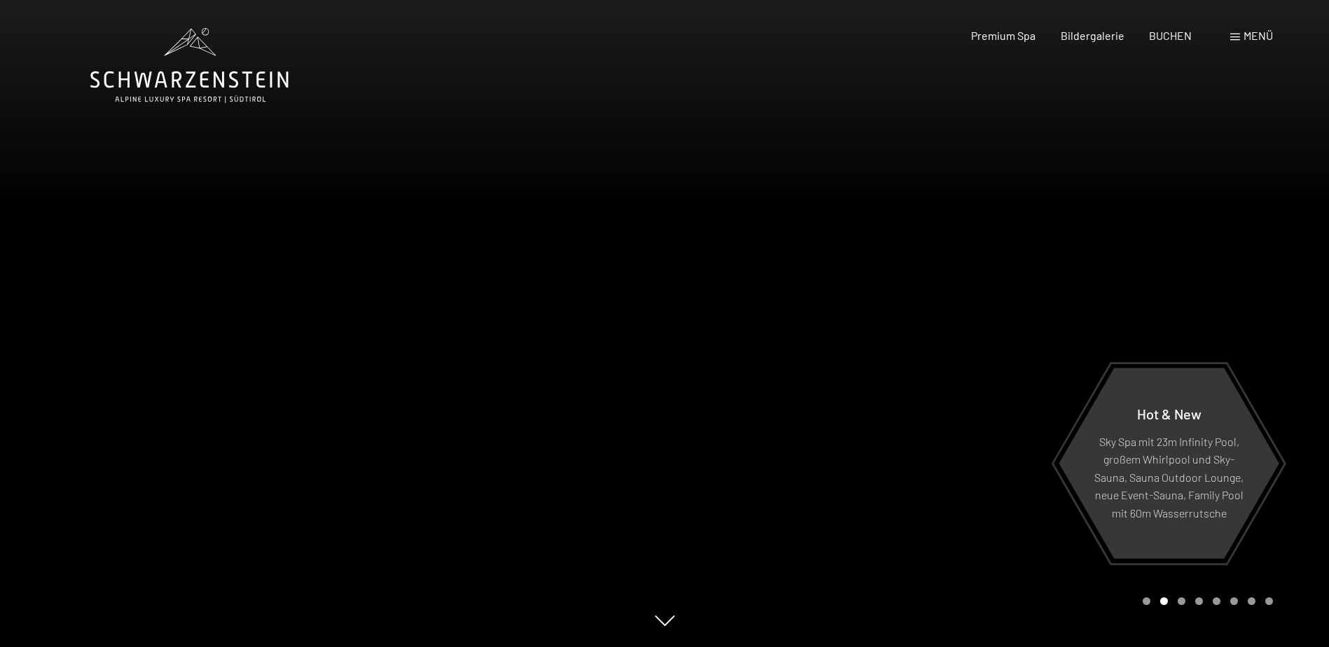
click at [1234, 40] on span at bounding box center [1235, 37] width 10 height 7
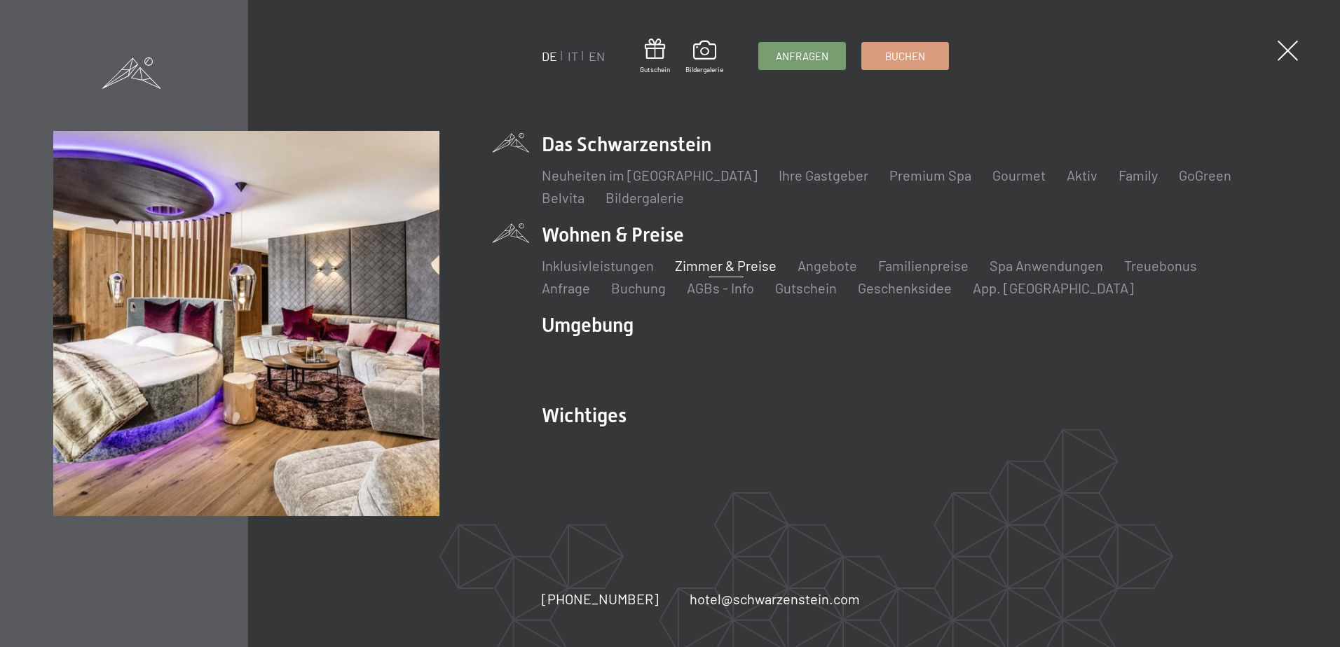
click at [712, 270] on link "Zimmer & Preise" at bounding box center [726, 265] width 102 height 17
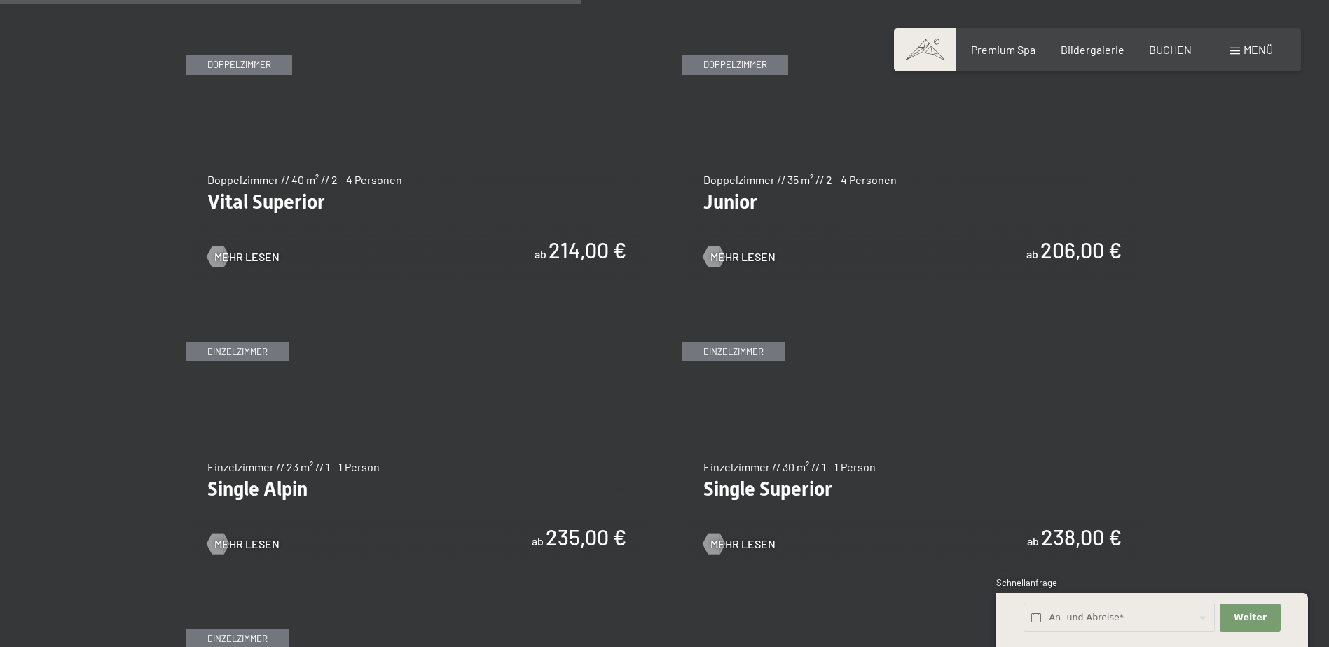
scroll to position [2172, 0]
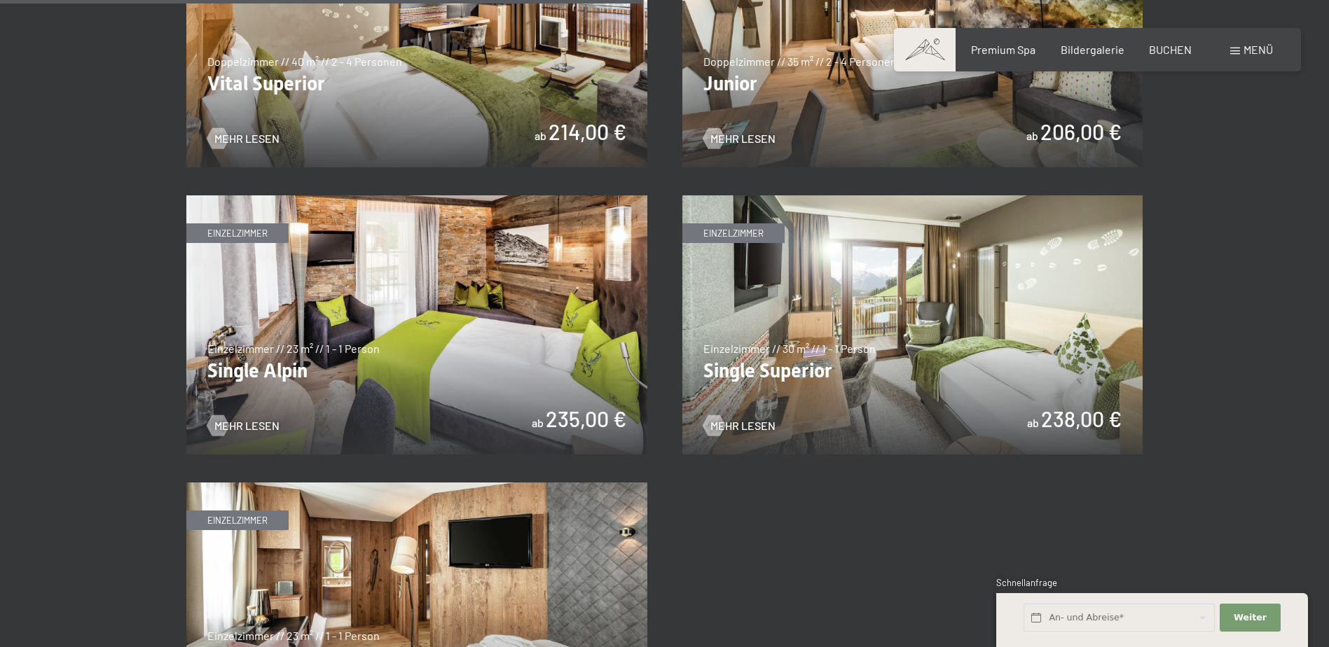
click at [948, 132] on img at bounding box center [912, 37] width 461 height 259
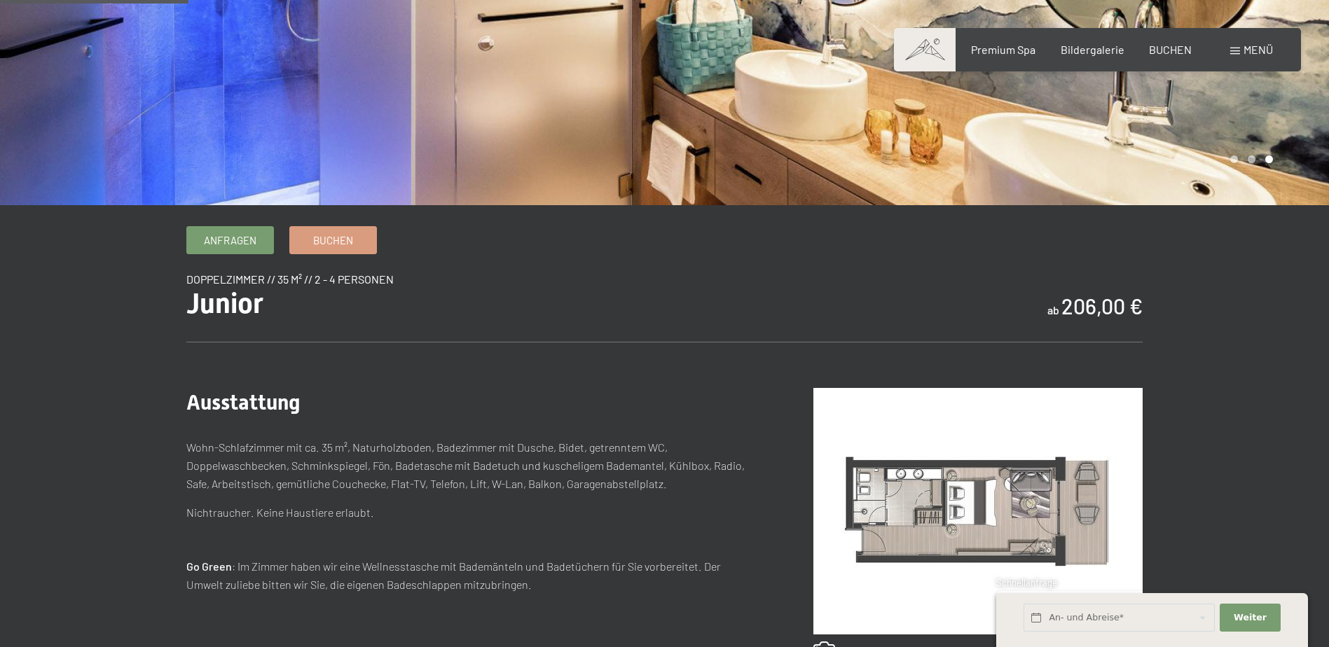
scroll to position [70, 0]
